Goal: Task Accomplishment & Management: Manage account settings

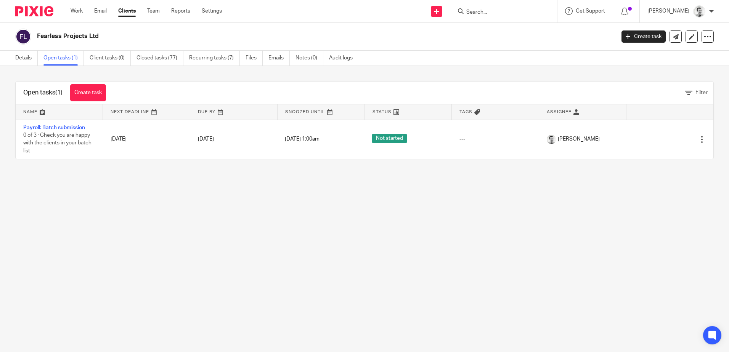
click at [480, 12] on input "Search" at bounding box center [499, 12] width 69 height 7
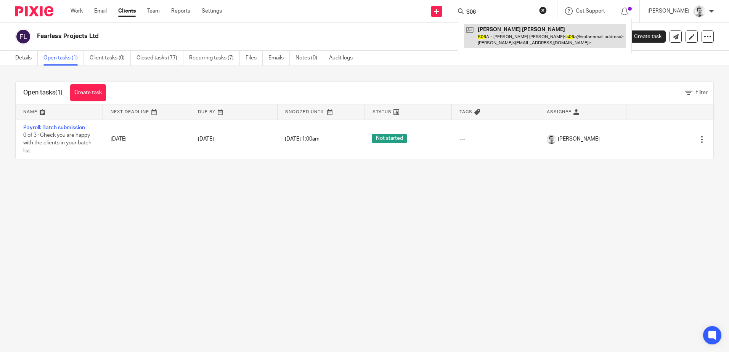
type input "S06"
click at [500, 33] on link at bounding box center [545, 36] width 162 height 24
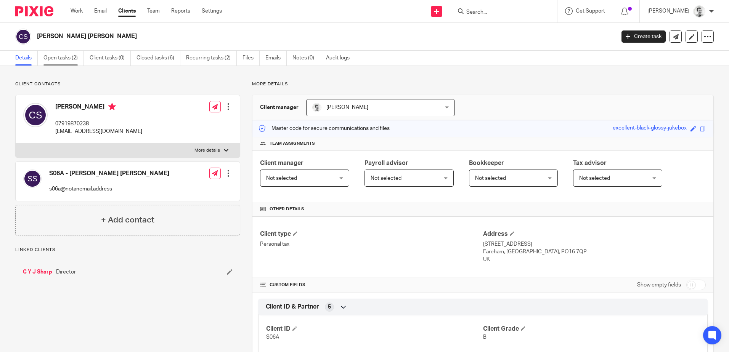
click at [69, 59] on link "Open tasks (2)" at bounding box center [63, 58] width 40 height 15
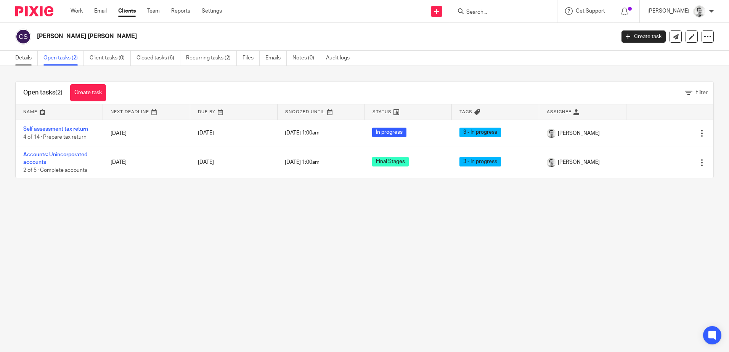
drag, startPoint x: 0, startPoint y: 0, endPoint x: 29, endPoint y: 59, distance: 65.6
click at [34, 59] on link "Details" at bounding box center [26, 58] width 22 height 15
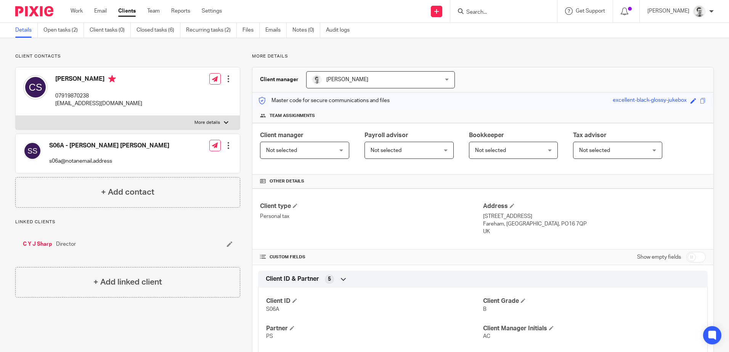
scroll to position [76, 0]
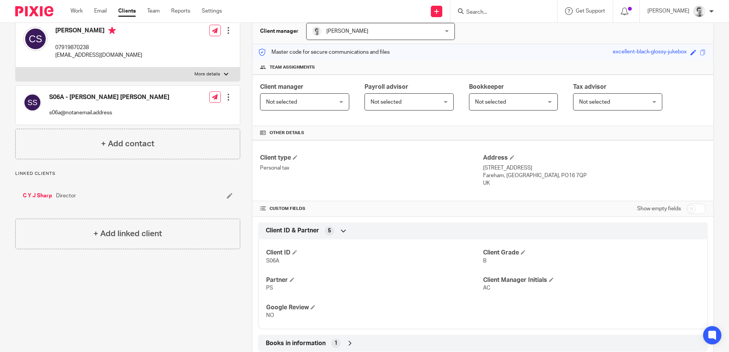
drag, startPoint x: 481, startPoint y: 168, endPoint x: 508, endPoint y: 171, distance: 27.1
click at [508, 171] on div "Client type Personal tax Address [STREET_ADDRESS] [STREET_ADDRESS] [GEOGRAPHIC_…" at bounding box center [482, 170] width 461 height 61
click at [507, 171] on p "[STREET_ADDRESS]" at bounding box center [594, 168] width 223 height 8
click at [492, 166] on p "[STREET_ADDRESS]" at bounding box center [594, 168] width 223 height 8
click at [491, 166] on p "4 Morshead Crescent" at bounding box center [594, 168] width 223 height 8
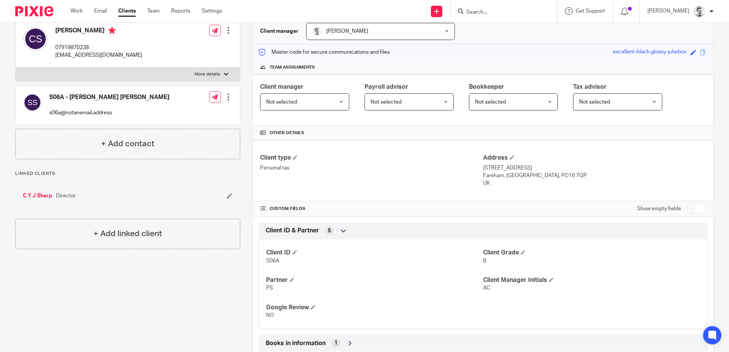
drag, startPoint x: 491, startPoint y: 166, endPoint x: 521, endPoint y: 176, distance: 31.7
click at [521, 176] on p "Fareham, Hampshire, PO16 7QP" at bounding box center [594, 176] width 223 height 8
drag, startPoint x: 521, startPoint y: 176, endPoint x: 505, endPoint y: 165, distance: 19.8
click at [505, 165] on p "4 Morshead Crescent" at bounding box center [594, 168] width 223 height 8
drag, startPoint x: 484, startPoint y: 167, endPoint x: 530, endPoint y: 171, distance: 47.0
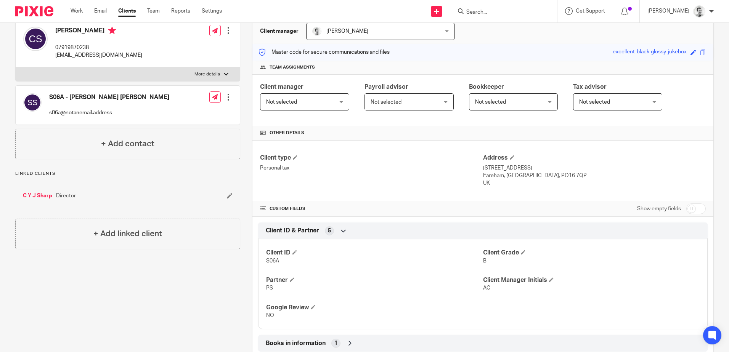
click at [530, 171] on p "4 Morshead Crescent" at bounding box center [594, 168] width 223 height 8
copy p "Morshead Crescent"
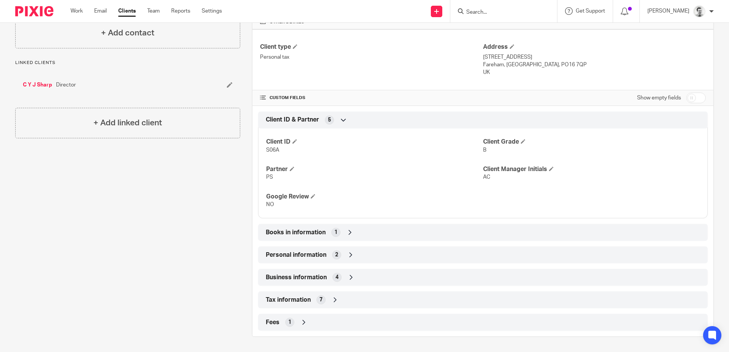
click at [332, 300] on icon at bounding box center [335, 300] width 8 height 8
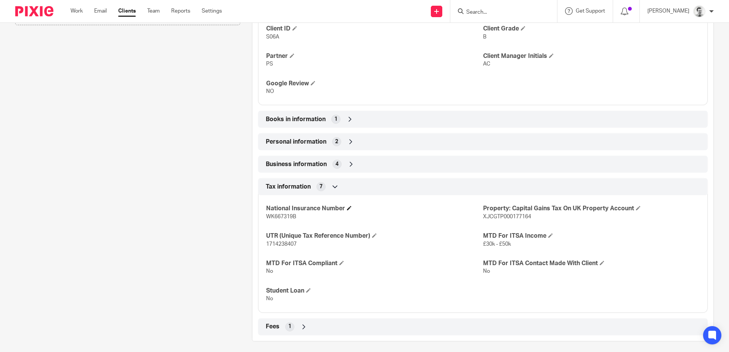
scroll to position [305, 0]
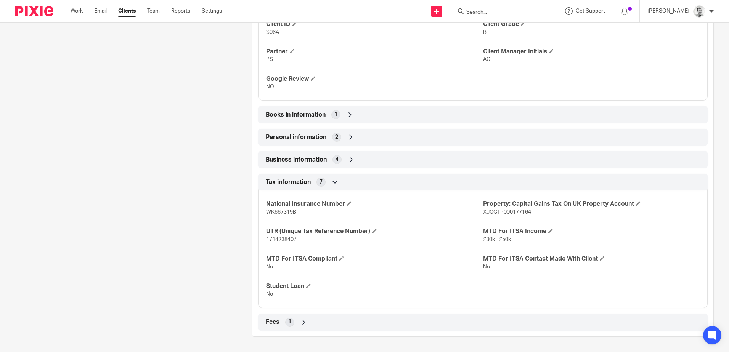
click at [269, 240] on span "1714238407" at bounding box center [281, 239] width 30 height 5
drag, startPoint x: 264, startPoint y: 238, endPoint x: 307, endPoint y: 243, distance: 44.2
click at [307, 243] on div "National Insurance Number WK667319B Property: Capital Gains Tax On UK Property …" at bounding box center [482, 246] width 449 height 123
click at [307, 243] on p "1714238407" at bounding box center [374, 240] width 216 height 8
drag, startPoint x: 478, startPoint y: 213, endPoint x: 534, endPoint y: 215, distance: 56.4
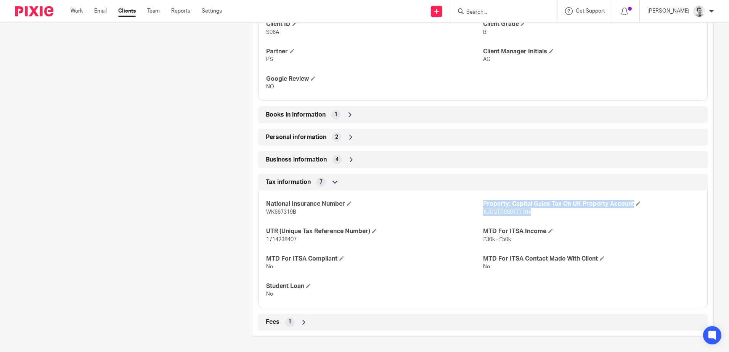
click at [534, 215] on div "National Insurance Number WK667319B Property: Capital Gains Tax On UK Property …" at bounding box center [482, 246] width 449 height 123
click at [534, 215] on p "XJCGTP000177164" at bounding box center [591, 212] width 216 height 8
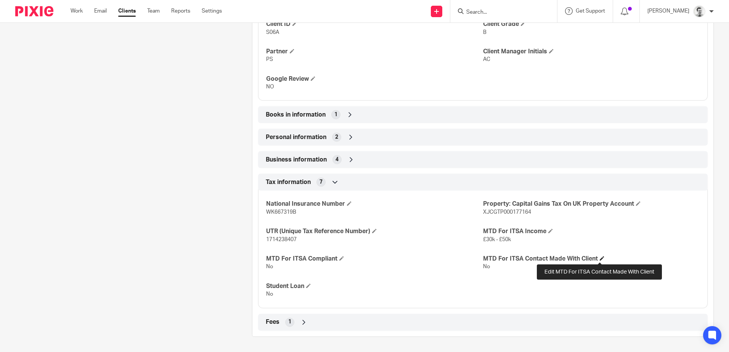
click at [599, 258] on span at bounding box center [601, 258] width 5 height 5
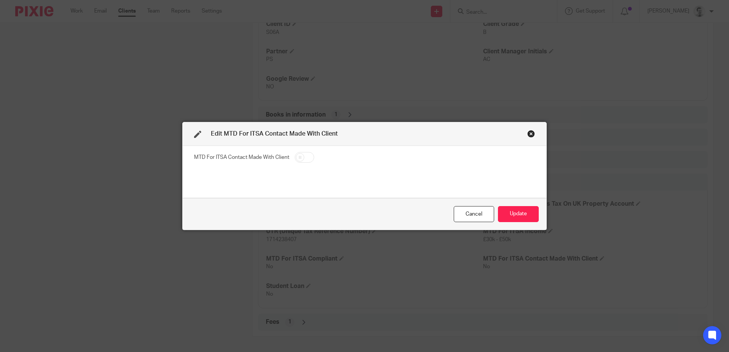
click at [309, 155] on input "checkbox" at bounding box center [304, 157] width 19 height 11
checkbox input "true"
click at [511, 215] on button "Update" at bounding box center [518, 214] width 41 height 16
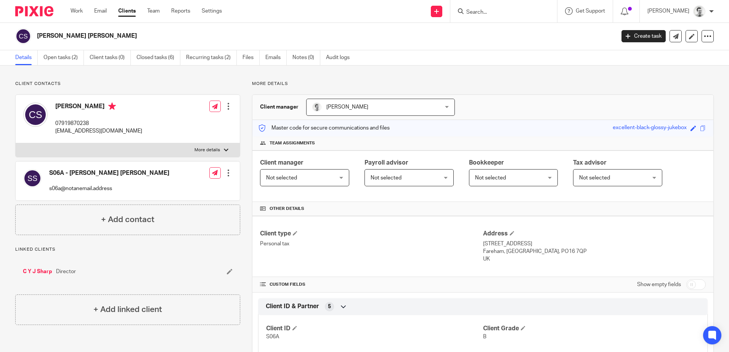
scroll to position [0, 0]
click at [69, 58] on link "Open tasks (2)" at bounding box center [63, 58] width 40 height 15
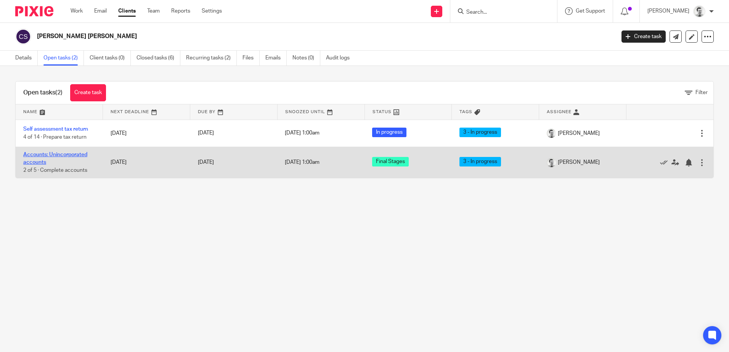
click at [67, 153] on link "Accounts: Unincorporated accounts" at bounding box center [55, 158] width 64 height 13
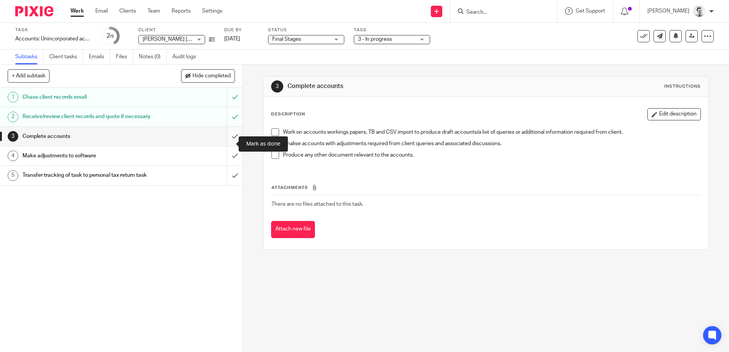
click at [229, 143] on input "submit" at bounding box center [121, 136] width 242 height 19
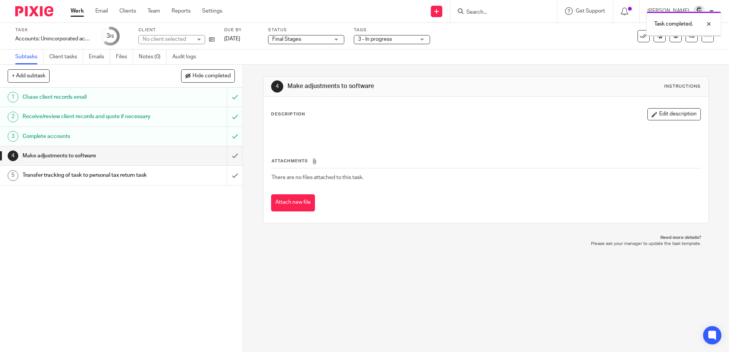
click at [226, 165] on input "submit" at bounding box center [121, 155] width 242 height 19
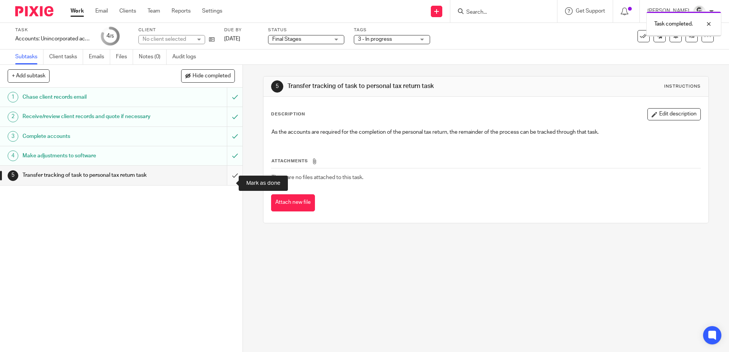
click at [227, 183] on input "submit" at bounding box center [121, 175] width 242 height 19
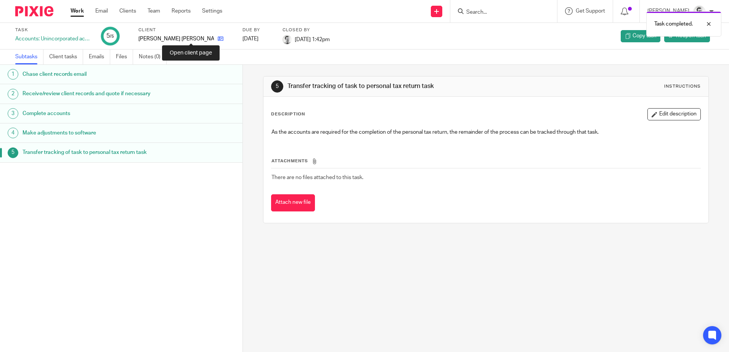
click at [218, 39] on icon at bounding box center [221, 39] width 6 height 6
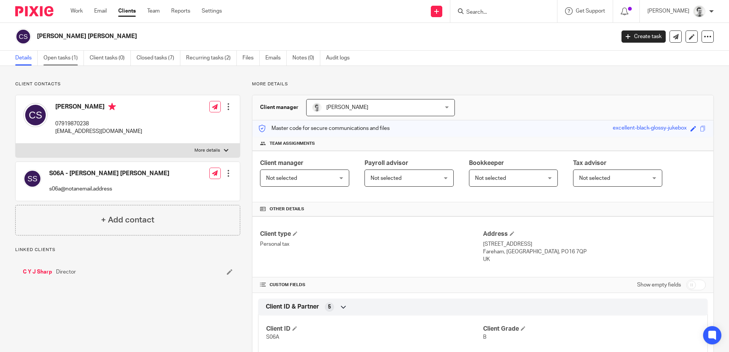
click at [69, 57] on link "Open tasks (1)" at bounding box center [63, 58] width 40 height 15
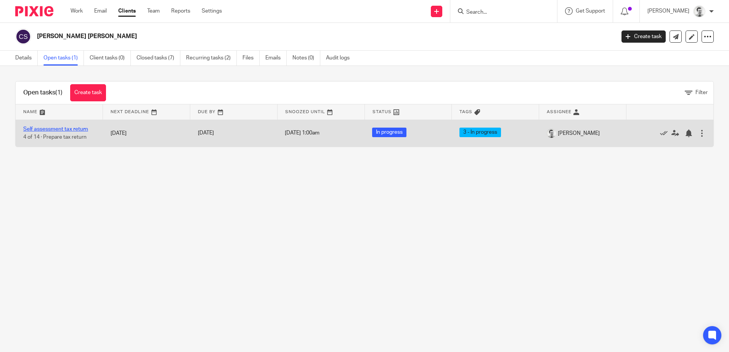
click at [73, 130] on link "Self assessment tax return" at bounding box center [55, 129] width 65 height 5
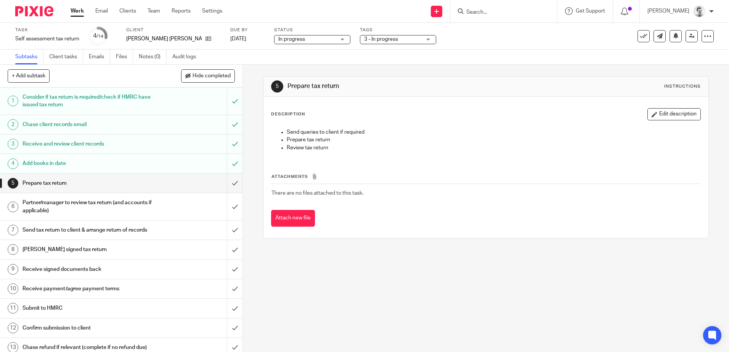
click at [309, 39] on span "In progress" at bounding box center [306, 39] width 57 height 8
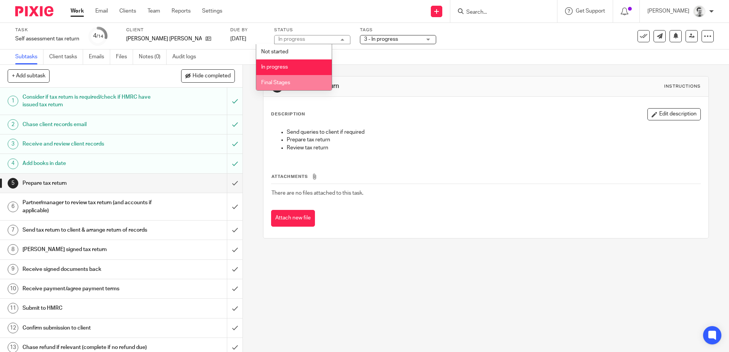
click at [280, 82] on span "Final Stages" at bounding box center [275, 82] width 29 height 5
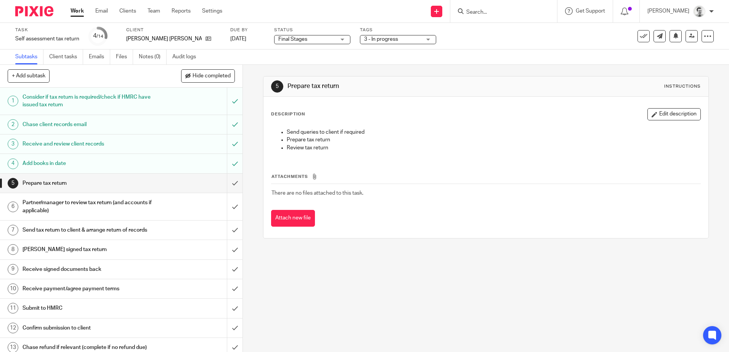
click at [364, 38] on span "3 - In progress" at bounding box center [381, 39] width 34 height 5
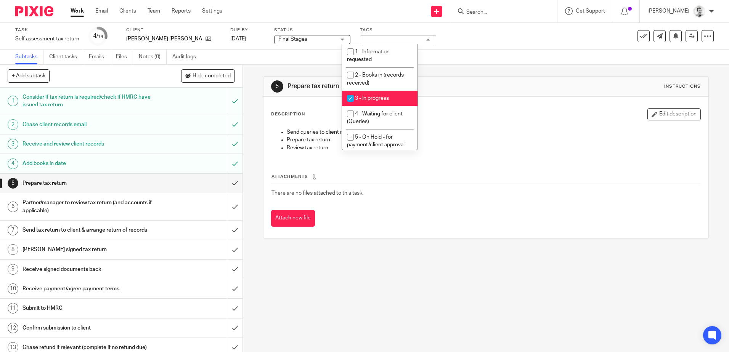
click at [351, 99] on input "checkbox" at bounding box center [350, 98] width 14 height 14
click at [349, 98] on input "checkbox" at bounding box center [350, 98] width 14 height 14
checkbox input "true"
click at [328, 317] on div "5 Prepare tax return Instructions Description Edit description Send queries to …" at bounding box center [486, 208] width 486 height 287
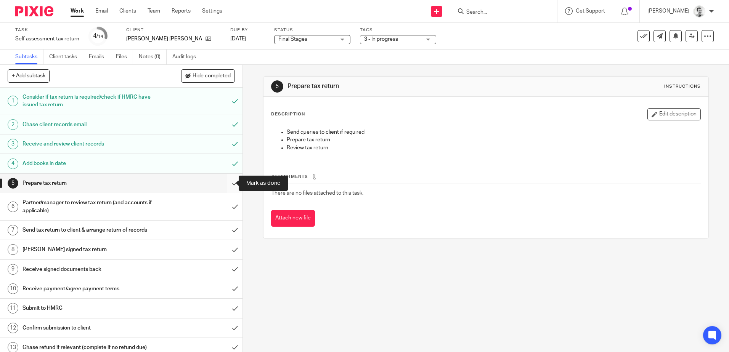
click at [226, 183] on input "submit" at bounding box center [121, 183] width 242 height 19
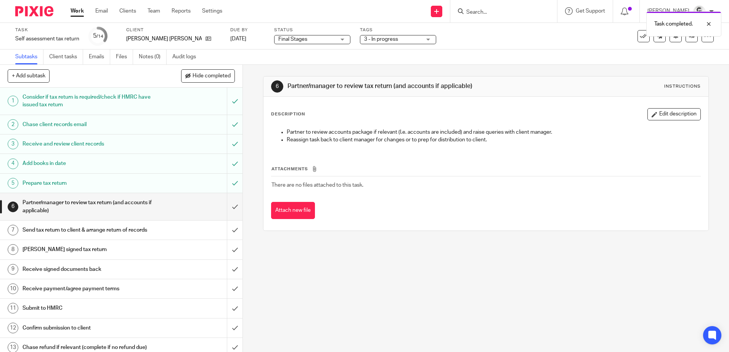
click at [74, 12] on link "Work" at bounding box center [76, 11] width 13 height 8
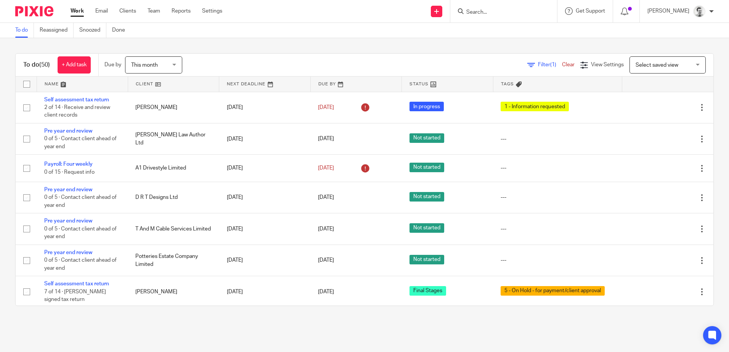
click at [491, 11] on input "Search" at bounding box center [499, 12] width 69 height 7
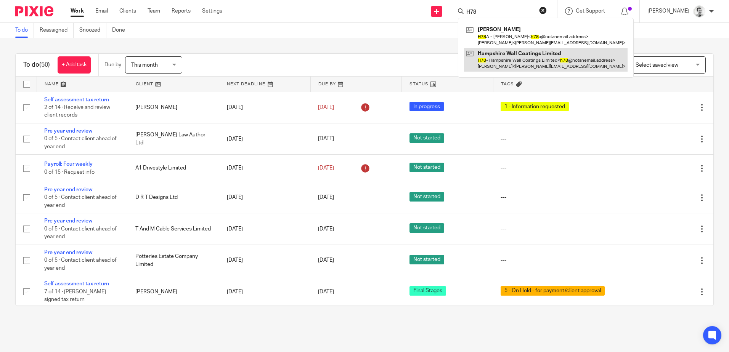
type input "H78"
click at [500, 55] on link at bounding box center [545, 60] width 163 height 24
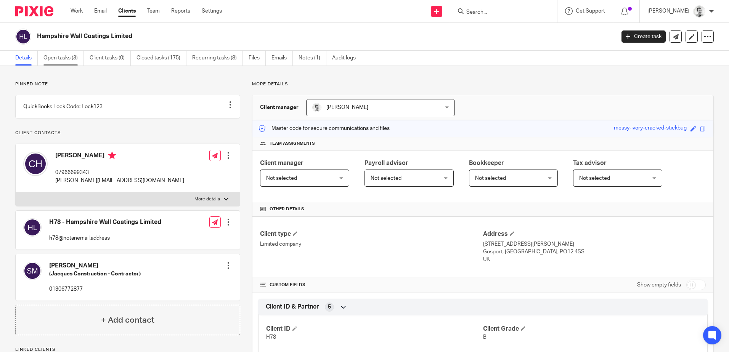
click at [63, 61] on link "Open tasks (3)" at bounding box center [63, 58] width 40 height 15
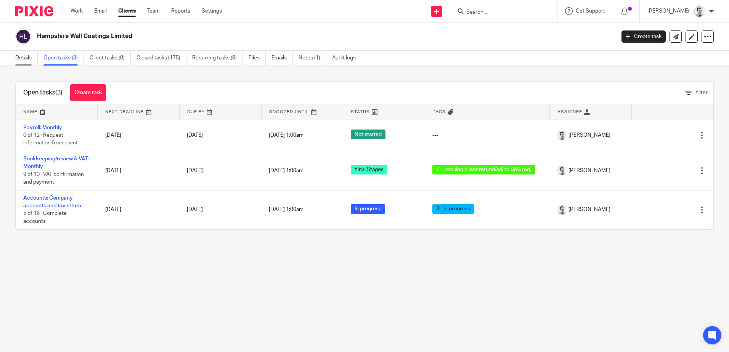
click at [16, 59] on link "Details" at bounding box center [26, 58] width 22 height 15
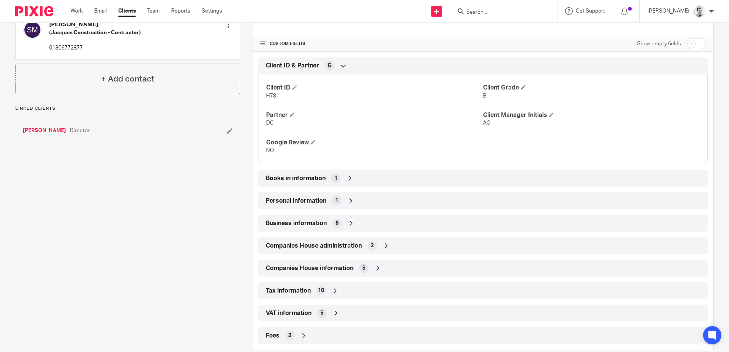
scroll to position [255, 0]
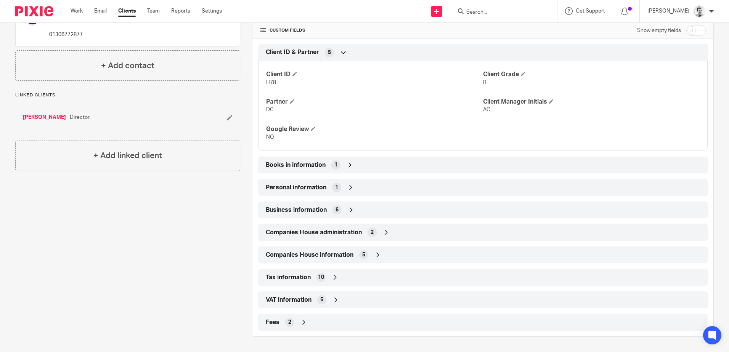
click at [334, 299] on icon at bounding box center [336, 300] width 8 height 8
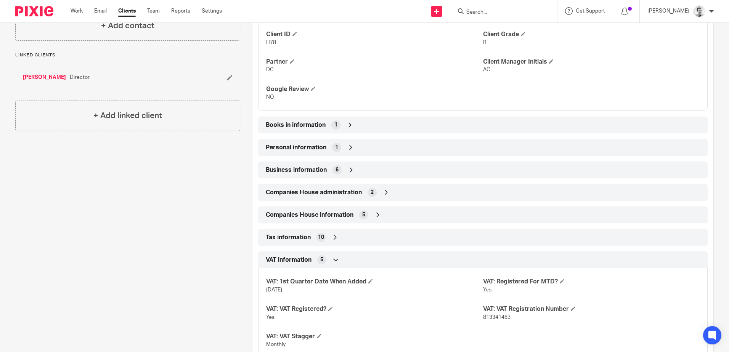
scroll to position [345, 0]
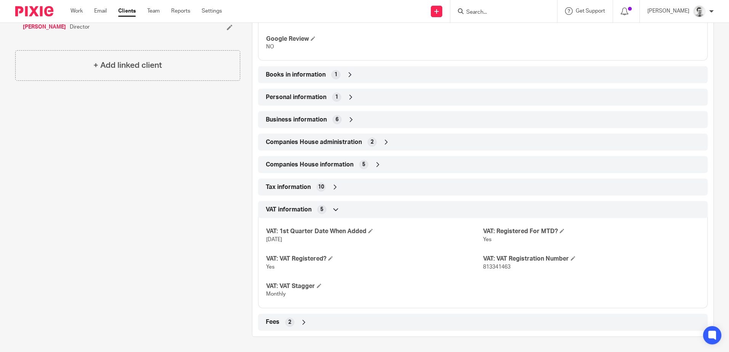
click at [495, 266] on span "813341463" at bounding box center [496, 266] width 27 height 5
copy span "813341463"
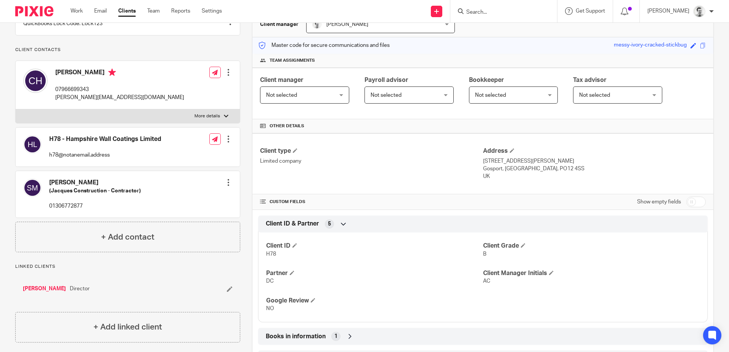
scroll to position [0, 0]
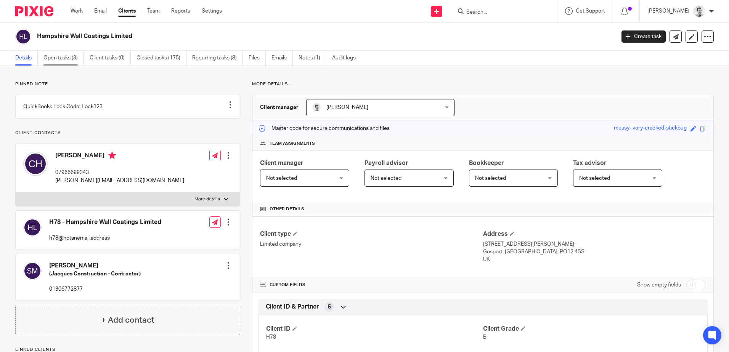
click at [69, 54] on link "Open tasks (3)" at bounding box center [63, 58] width 40 height 15
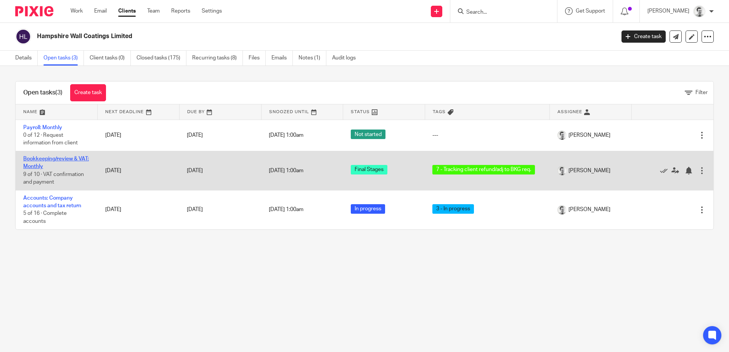
click at [48, 159] on link "Bookkeeping/review & VAT: Monthly" at bounding box center [56, 162] width 66 height 13
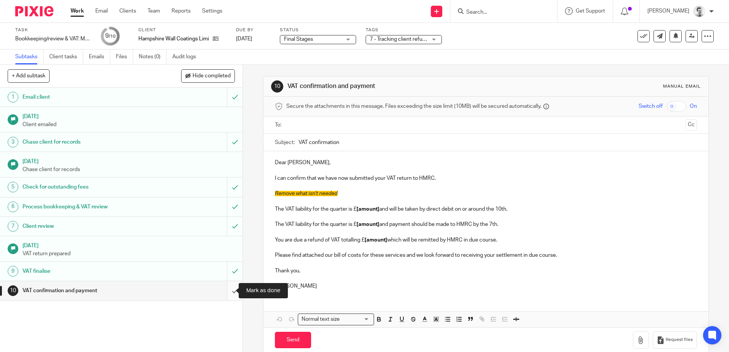
click at [227, 291] on input "submit" at bounding box center [121, 290] width 242 height 19
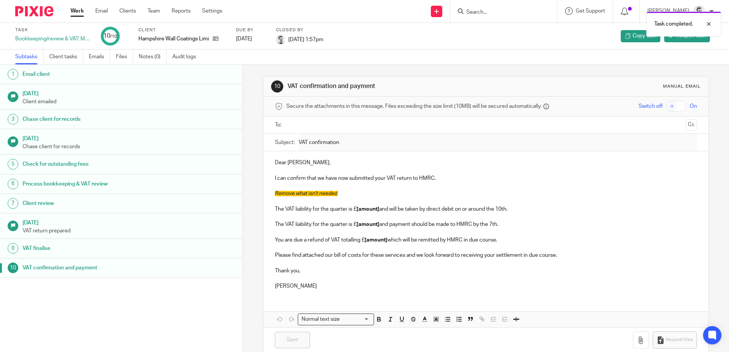
click at [77, 11] on link "Work" at bounding box center [76, 11] width 13 height 8
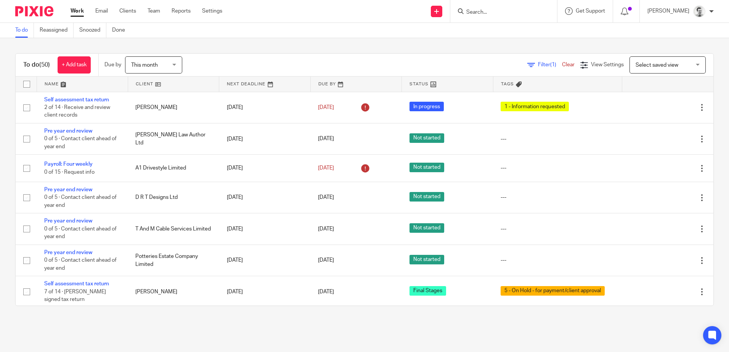
click at [473, 14] on input "Search" at bounding box center [499, 12] width 69 height 7
click at [49, 84] on link at bounding box center [82, 84] width 91 height 15
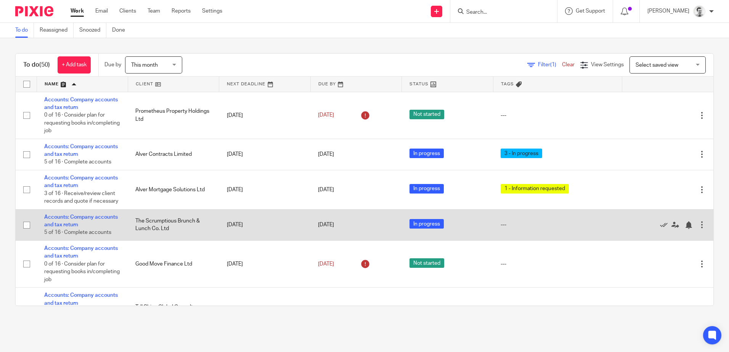
drag, startPoint x: 539, startPoint y: 338, endPoint x: 508, endPoint y: 237, distance: 104.9
click at [538, 338] on main "To do Reassigned Snoozed Done To do (50) + Add task Due by This month This mont…" at bounding box center [364, 176] width 729 height 352
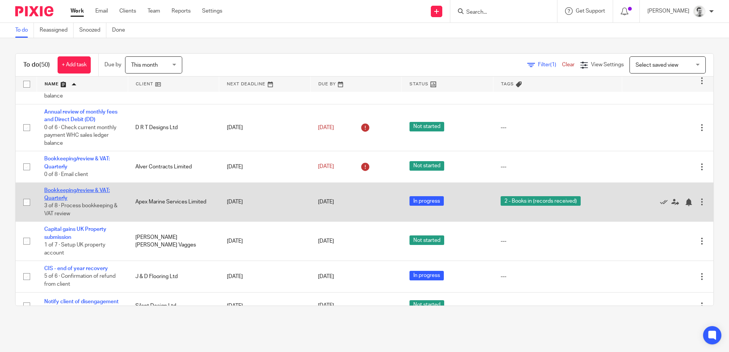
scroll to position [343, 0]
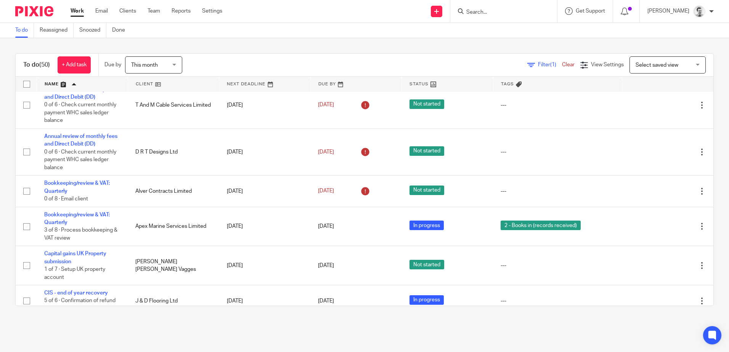
click at [509, 11] on input "Search" at bounding box center [499, 12] width 69 height 7
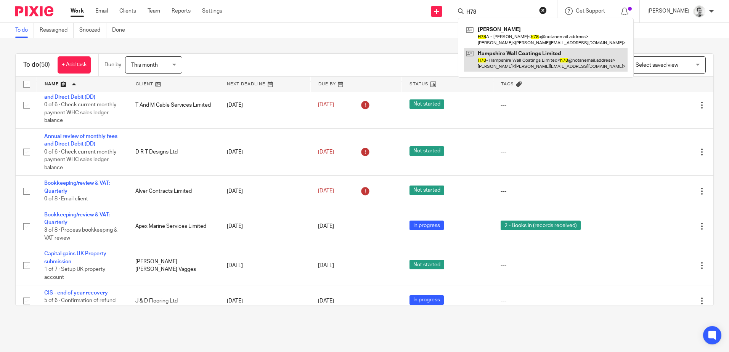
type input "H78"
click at [499, 64] on link at bounding box center [545, 60] width 163 height 24
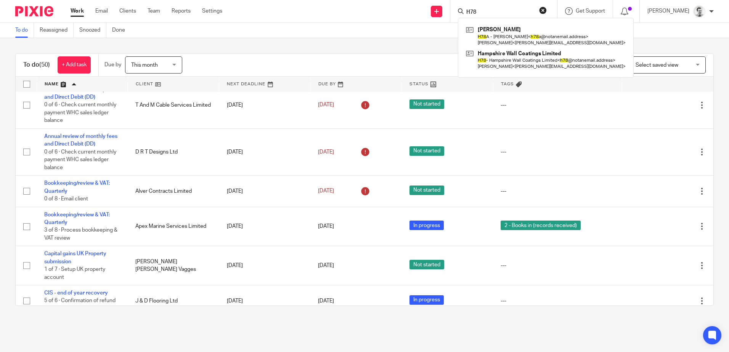
click at [315, 57] on div "Filter (1) Clear View Settings View Settings (1) Filters Clear Save Manage save…" at bounding box center [453, 64] width 517 height 17
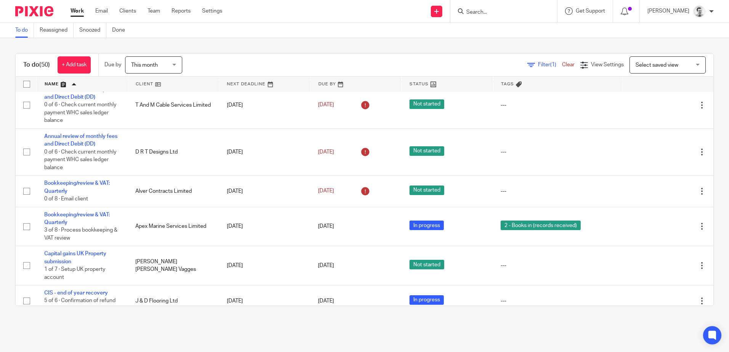
click at [538, 62] on span "Filter (1)" at bounding box center [550, 64] width 24 height 5
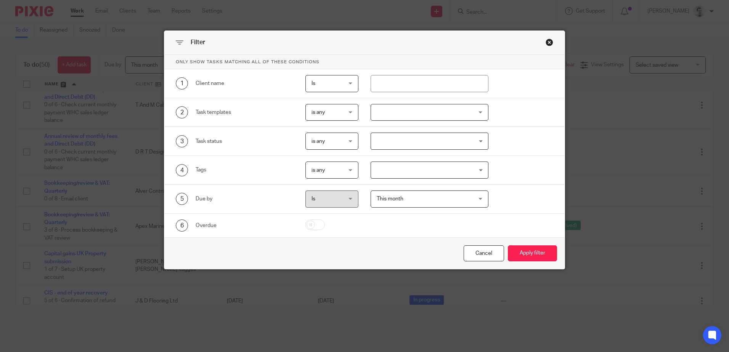
click at [416, 115] on div at bounding box center [429, 112] width 118 height 17
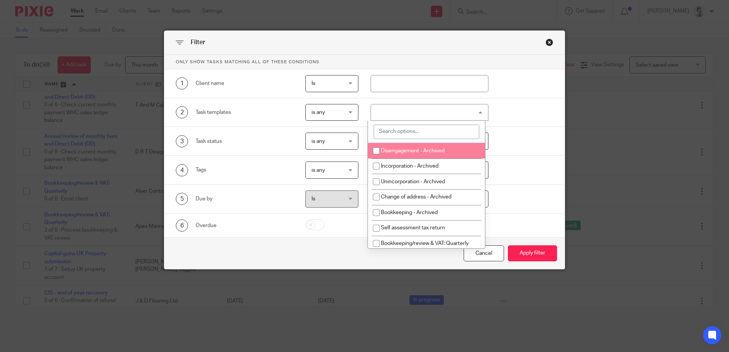
click at [410, 132] on input "search" at bounding box center [426, 132] width 106 height 14
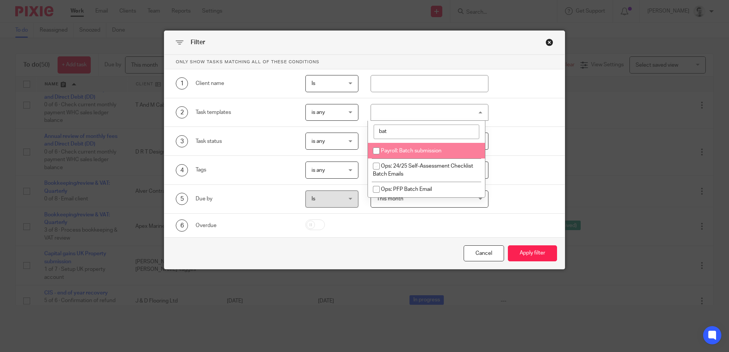
type input "bat"
click at [374, 150] on input "checkbox" at bounding box center [376, 151] width 14 height 14
checkbox input "true"
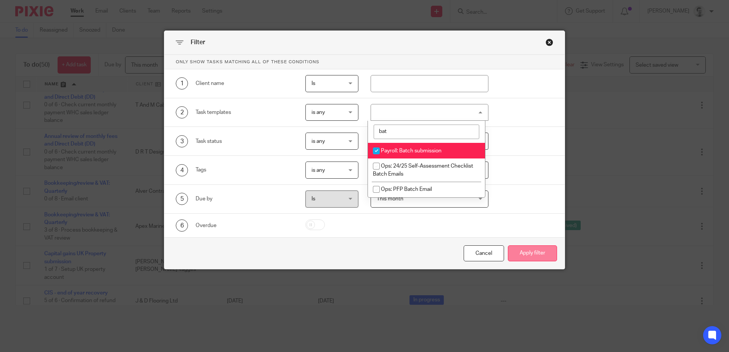
click at [523, 255] on button "Apply filter" at bounding box center [532, 253] width 49 height 16
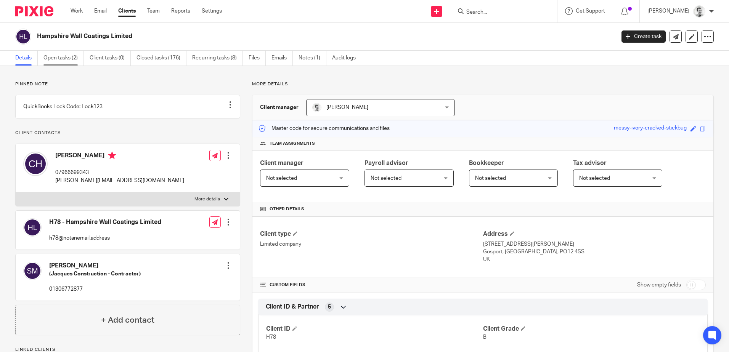
click at [59, 59] on link "Open tasks (2)" at bounding box center [63, 58] width 40 height 15
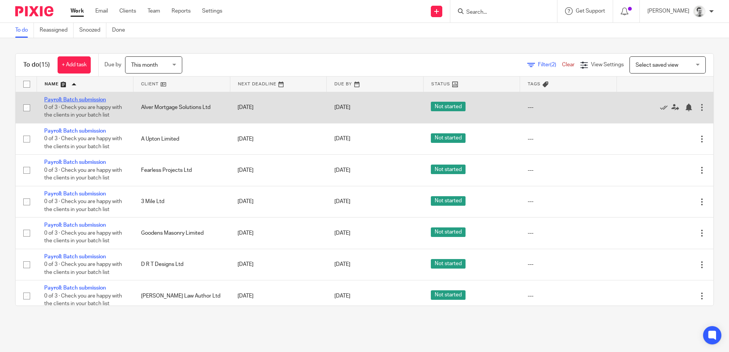
click at [90, 98] on link "Payroll: Batch submission" at bounding box center [75, 99] width 62 height 5
click at [660, 107] on icon at bounding box center [664, 108] width 8 height 8
click at [660, 106] on icon at bounding box center [664, 108] width 8 height 8
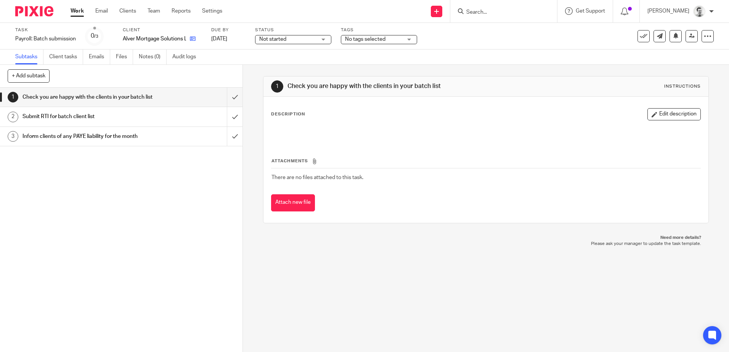
click at [189, 39] on link at bounding box center [191, 39] width 10 height 8
